Goal: Task Accomplishment & Management: Complete application form

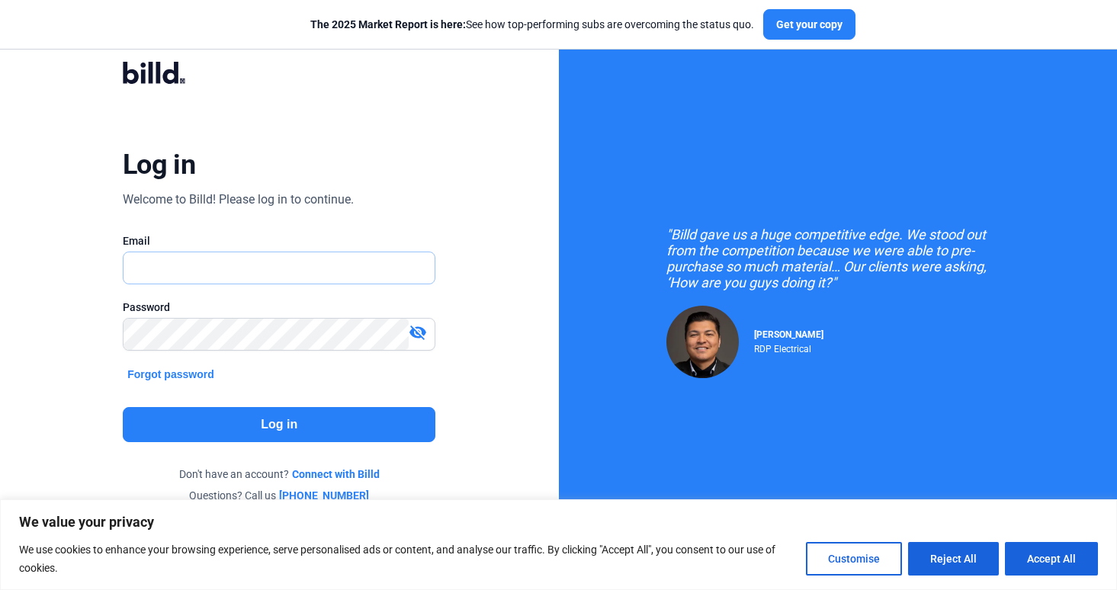
type input "[EMAIL_ADDRESS][DOMAIN_NAME]"
click at [263, 413] on button "Log in" at bounding box center [279, 424] width 313 height 35
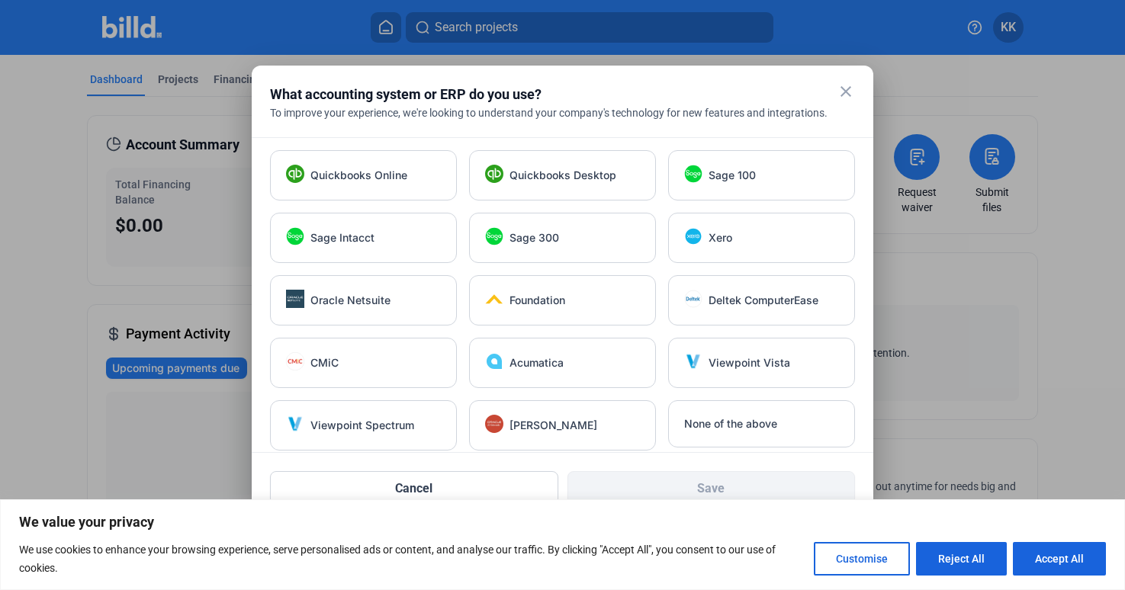
click at [850, 89] on mat-icon "close" at bounding box center [845, 91] width 18 height 18
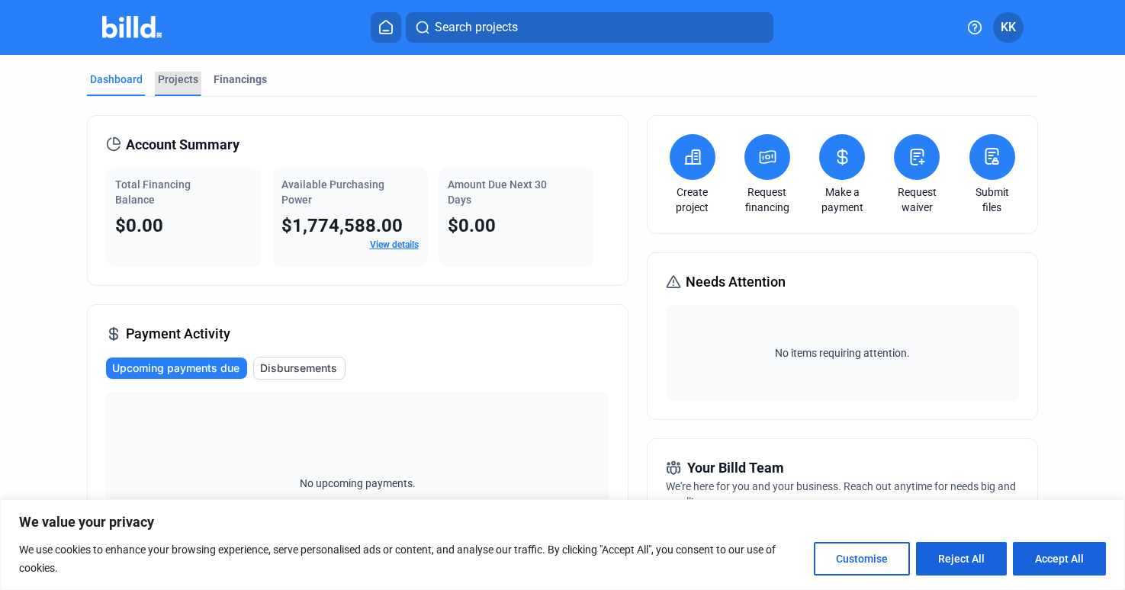
click at [182, 79] on div "Projects" at bounding box center [178, 79] width 40 height 15
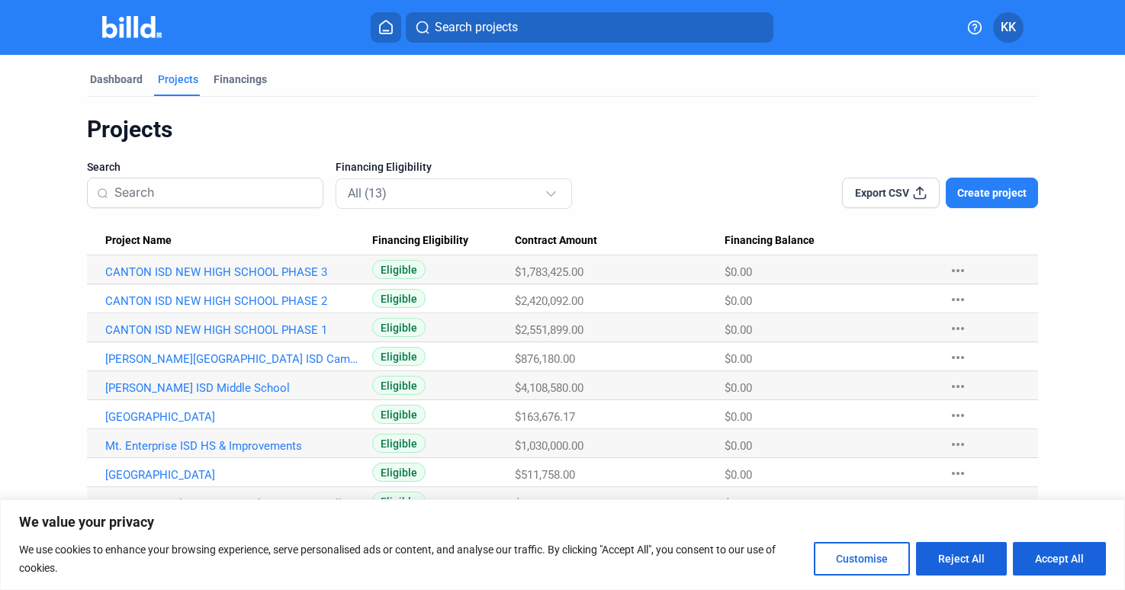
click at [986, 192] on span "Create project" at bounding box center [991, 192] width 69 height 15
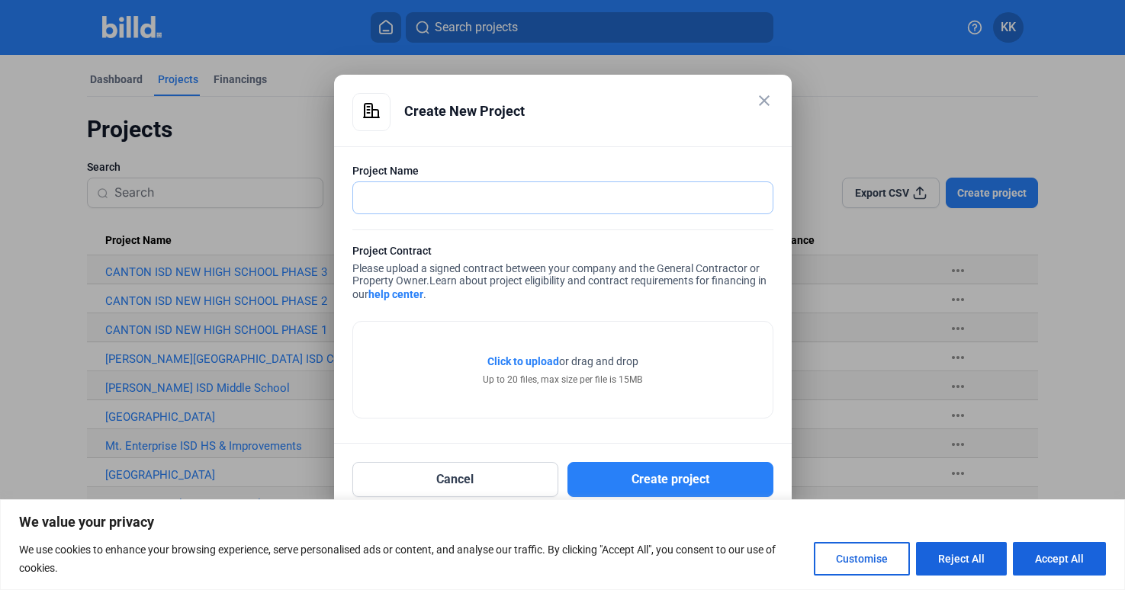
click at [375, 195] on input "text" at bounding box center [562, 197] width 419 height 31
type input "l"
type input "[PERSON_NAME] ISD"
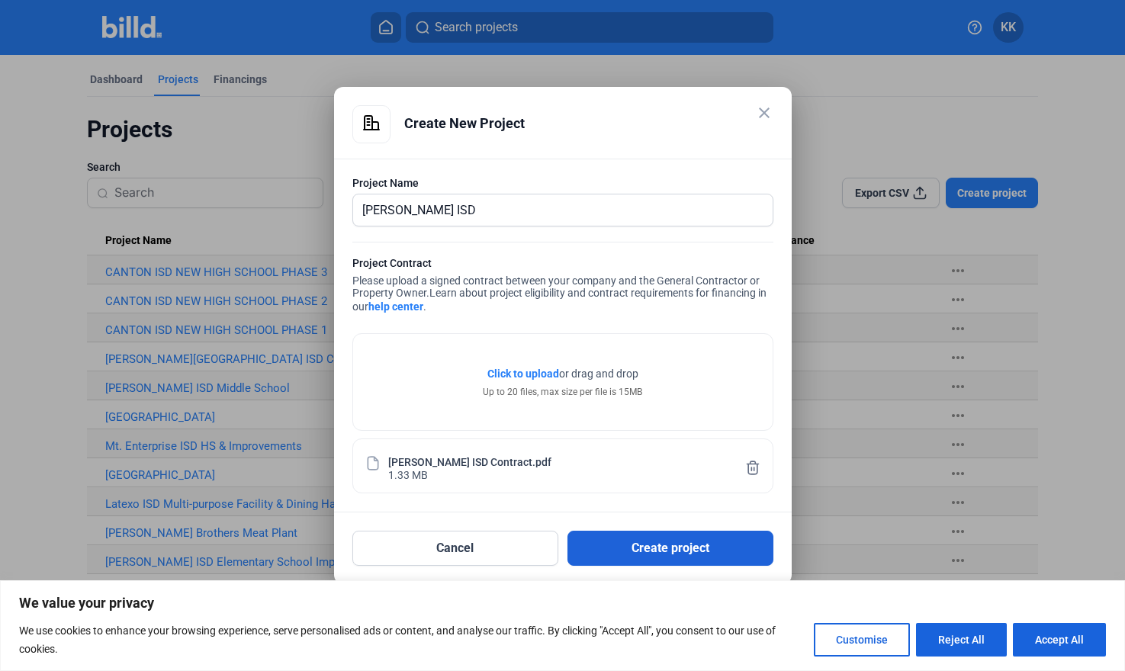
click at [681, 545] on button "Create project" at bounding box center [670, 548] width 206 height 35
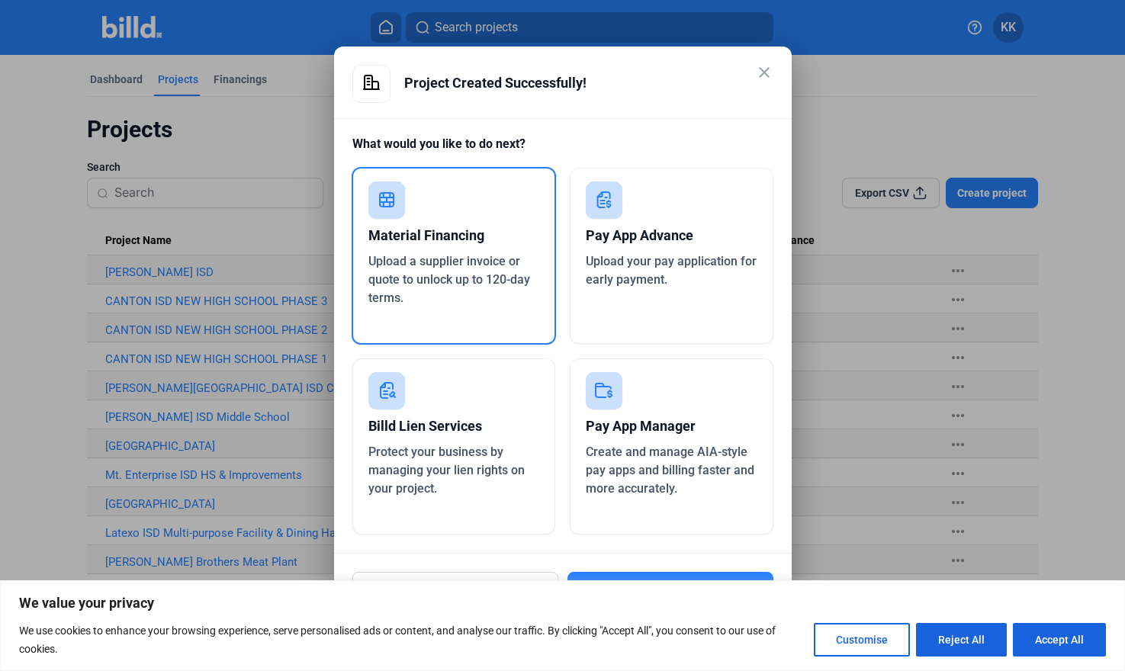
drag, startPoint x: 1076, startPoint y: 633, endPoint x: 937, endPoint y: 625, distance: 139.0
click at [1075, 589] on button "Accept All" at bounding box center [1059, 640] width 93 height 34
checkbox input "true"
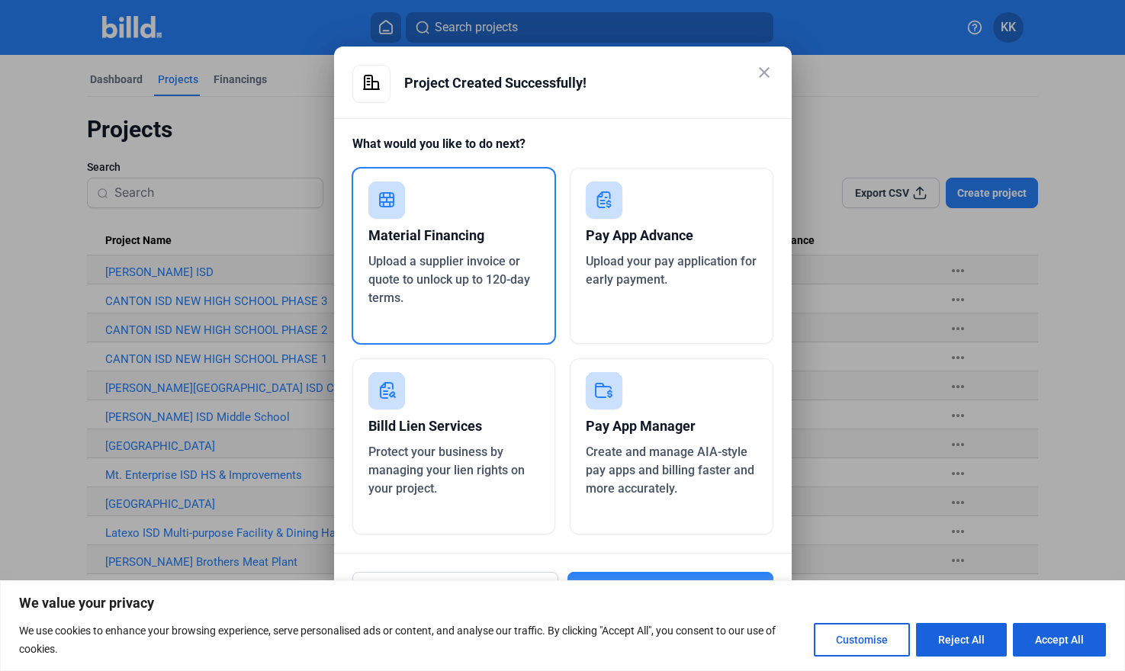
checkbox input "true"
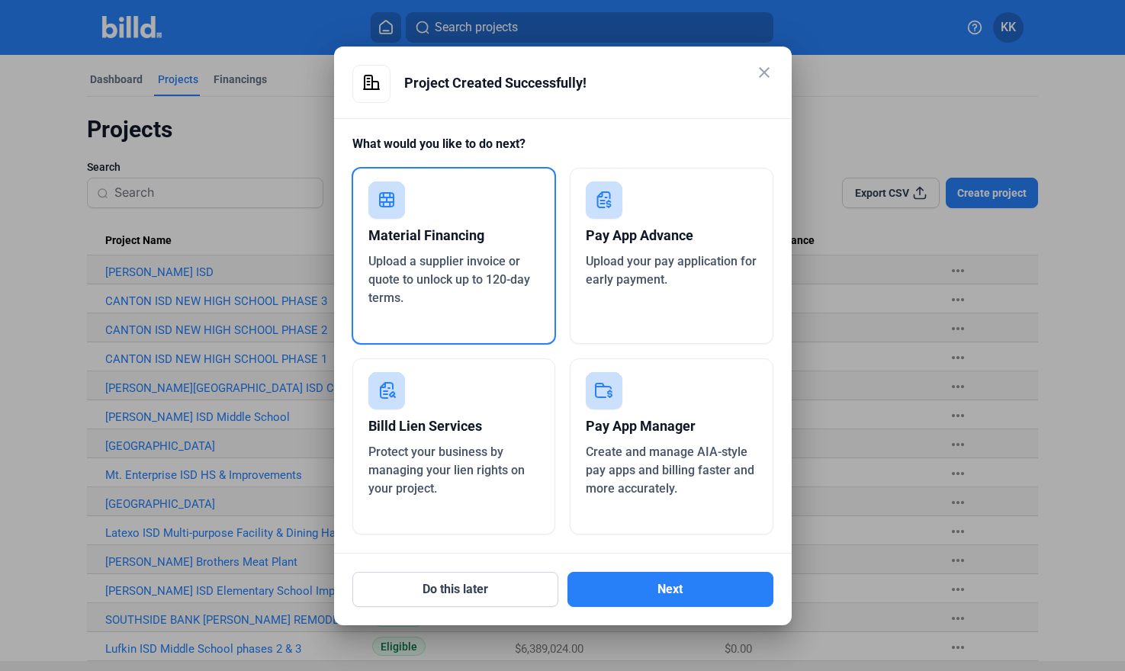
drag, startPoint x: 687, startPoint y: 592, endPoint x: 528, endPoint y: 693, distance: 188.5
click at [528, 589] on html "We value your privacy We use cookies to enhance your browsing experience, serve…" at bounding box center [562, 335] width 1125 height 671
click at [463, 587] on button "Do this later" at bounding box center [455, 589] width 206 height 35
